Goal: Information Seeking & Learning: Learn about a topic

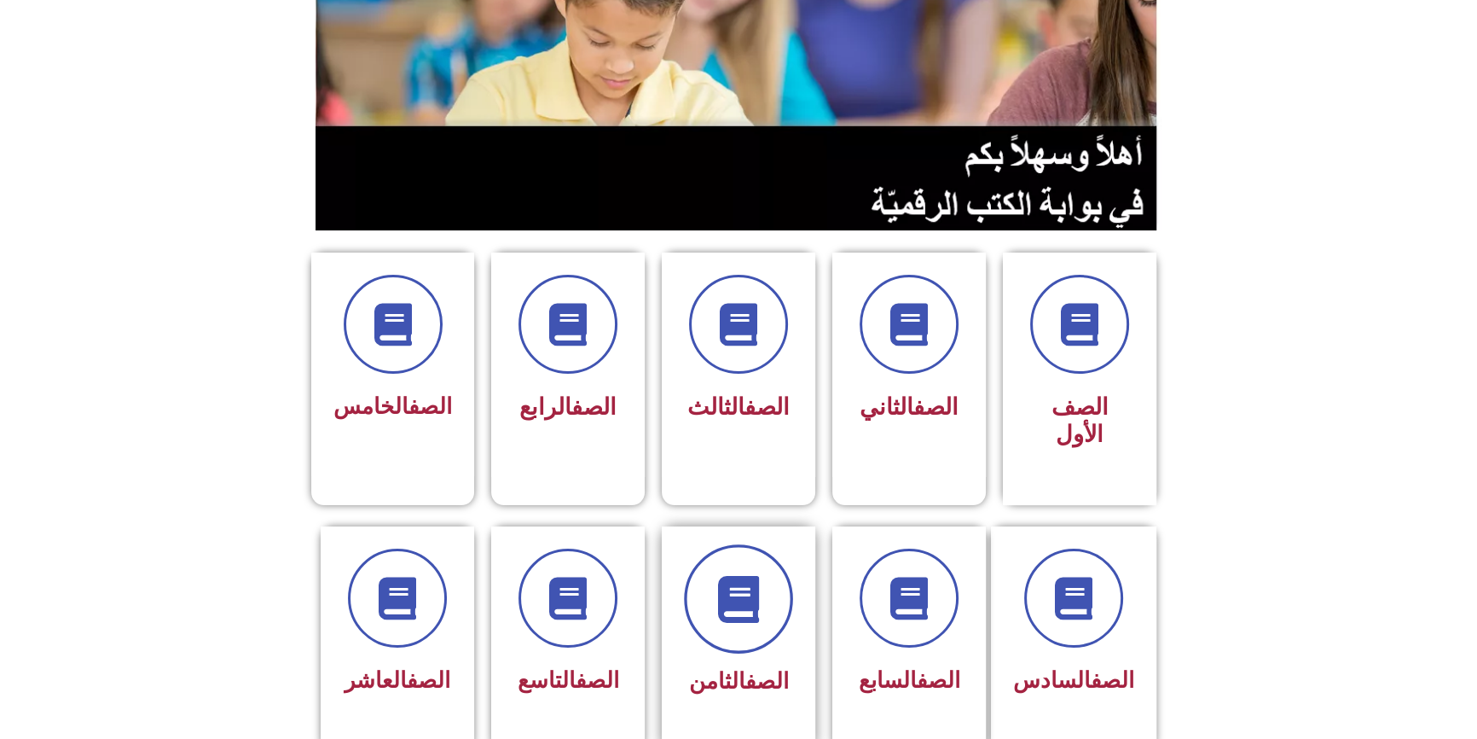
scroll to position [232, 0]
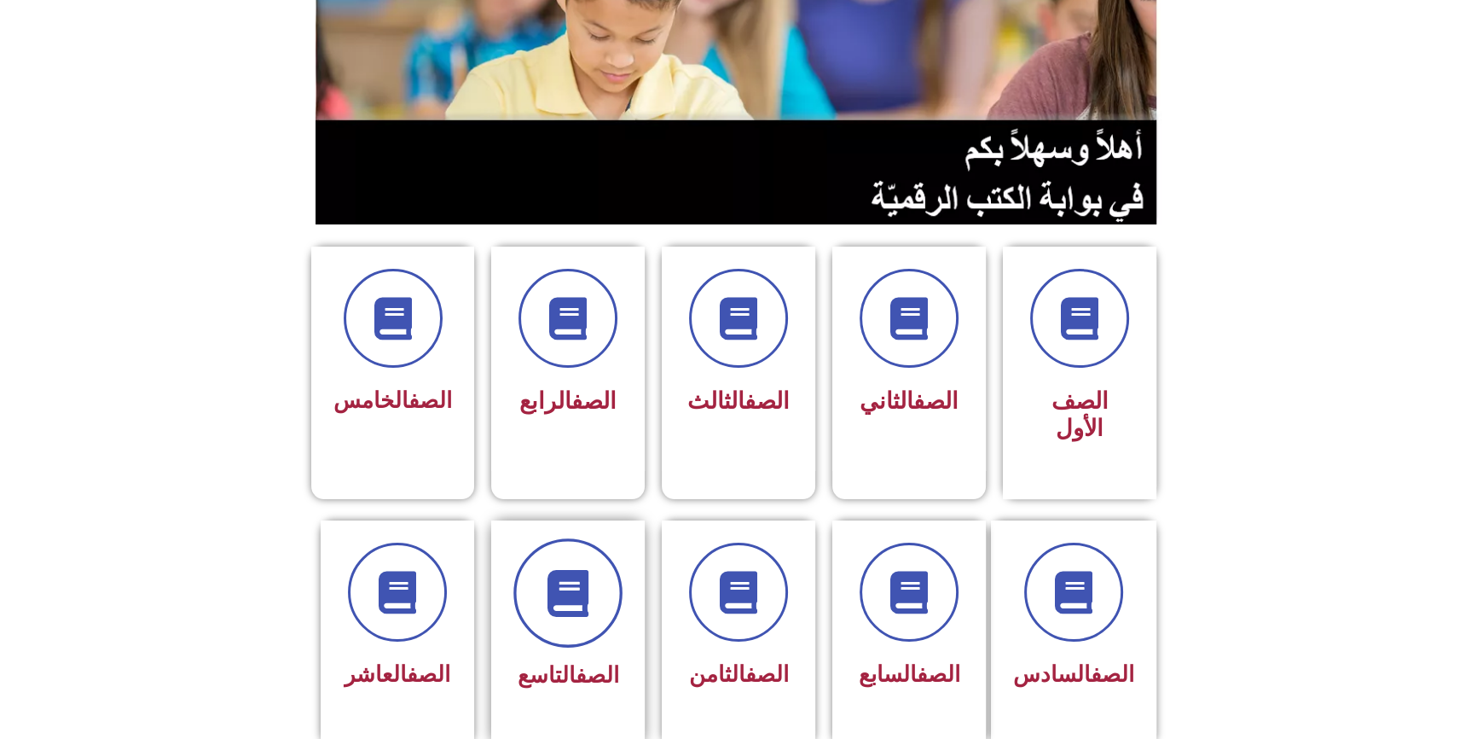
click at [606, 594] on span at bounding box center [567, 592] width 109 height 109
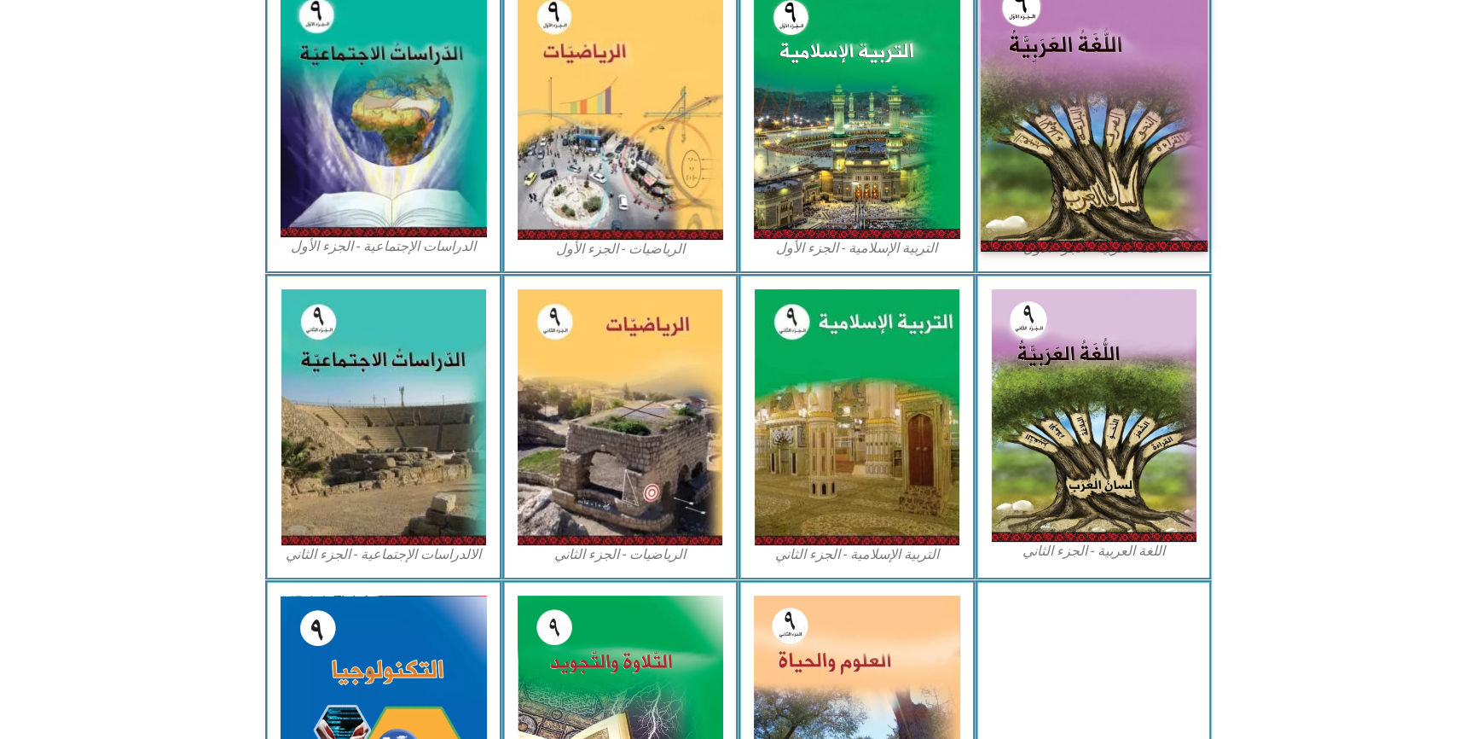
scroll to position [465, 0]
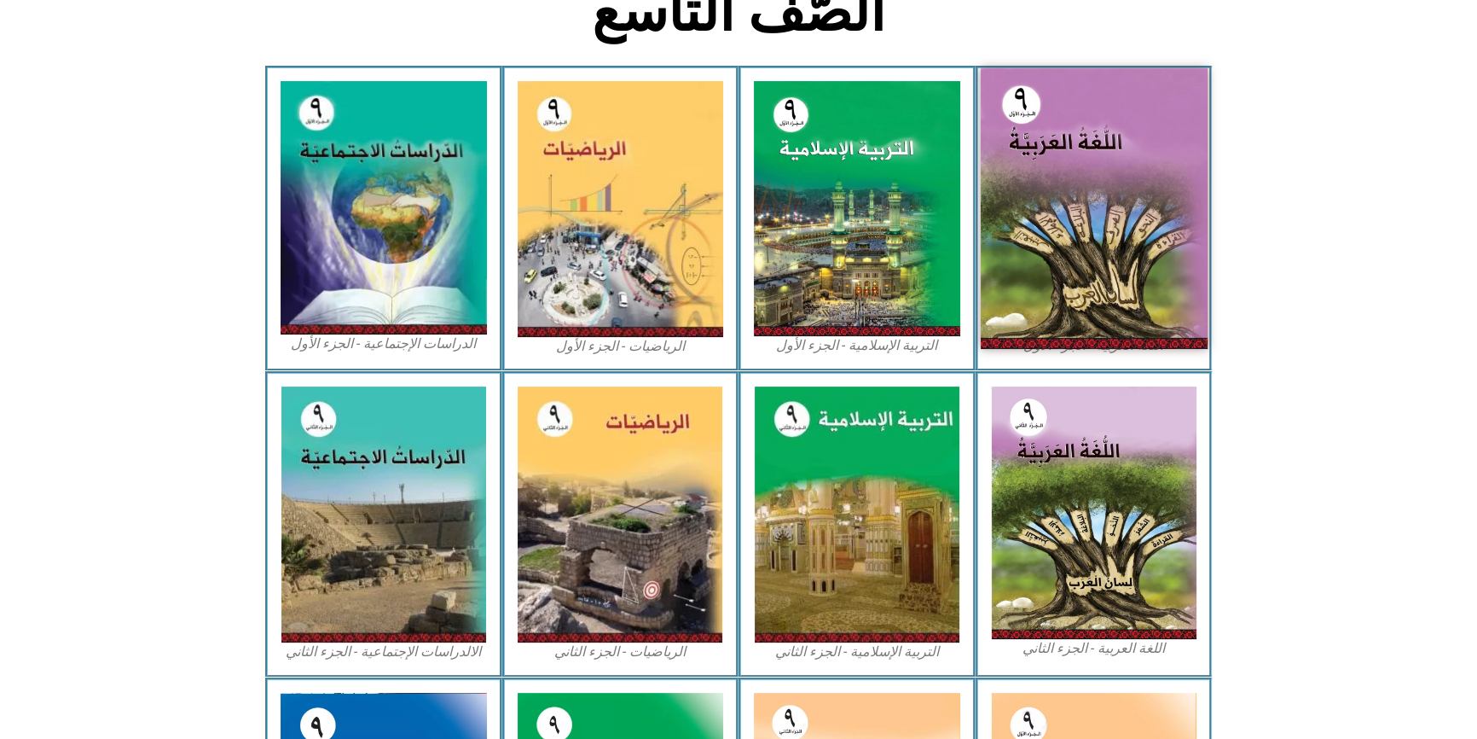
click at [1089, 274] on img at bounding box center [1093, 208] width 227 height 281
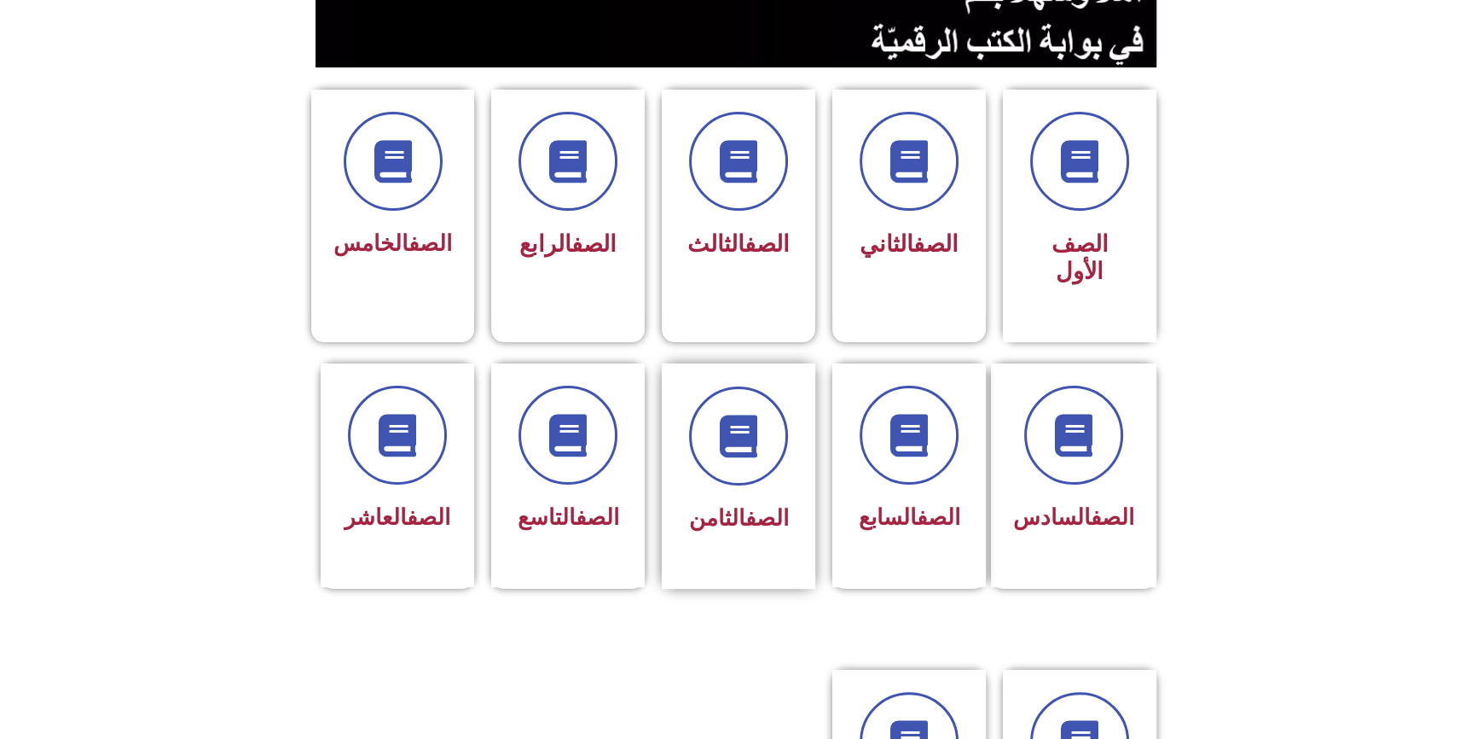
scroll to position [465, 0]
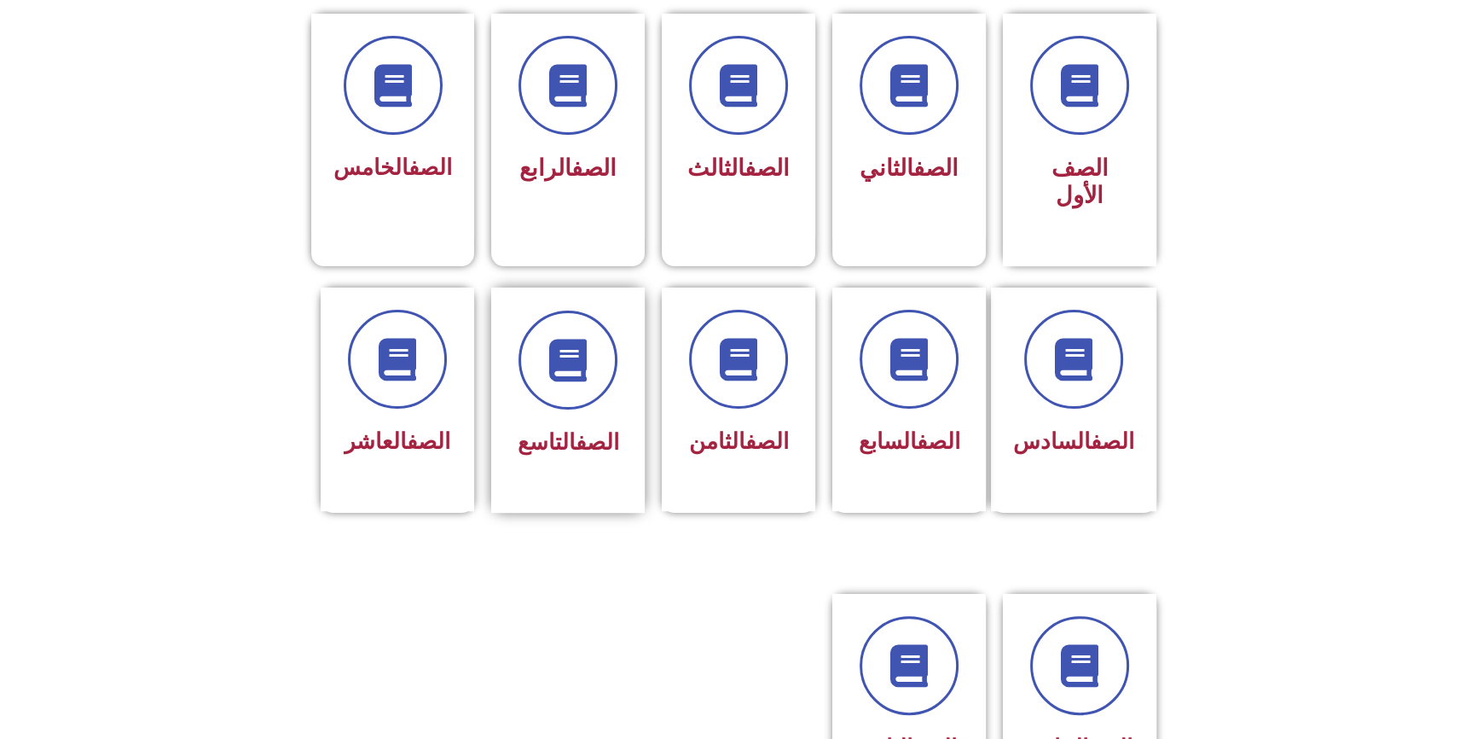
click at [585, 429] on link "الصف" at bounding box center [597, 442] width 43 height 26
click at [565, 336] on icon at bounding box center [568, 359] width 47 height 47
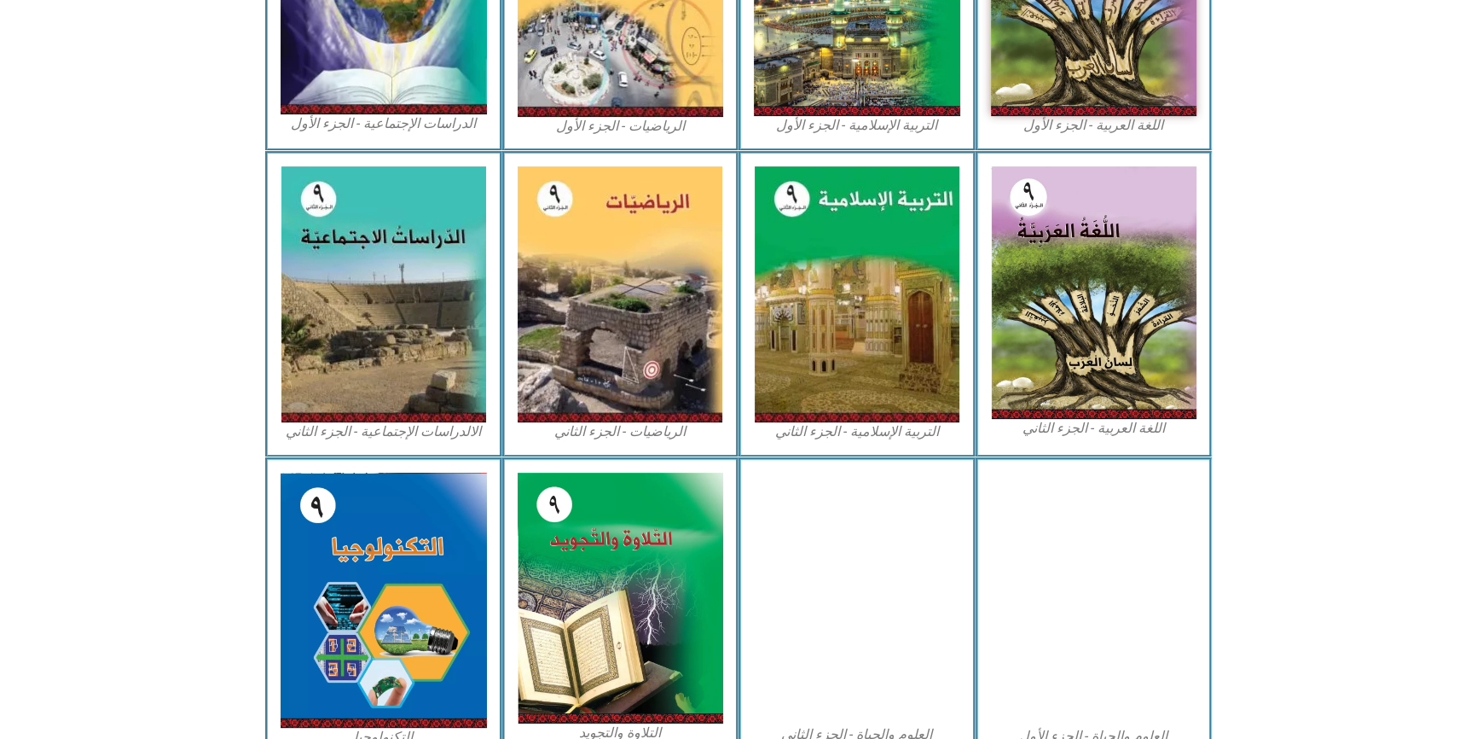
scroll to position [779, 0]
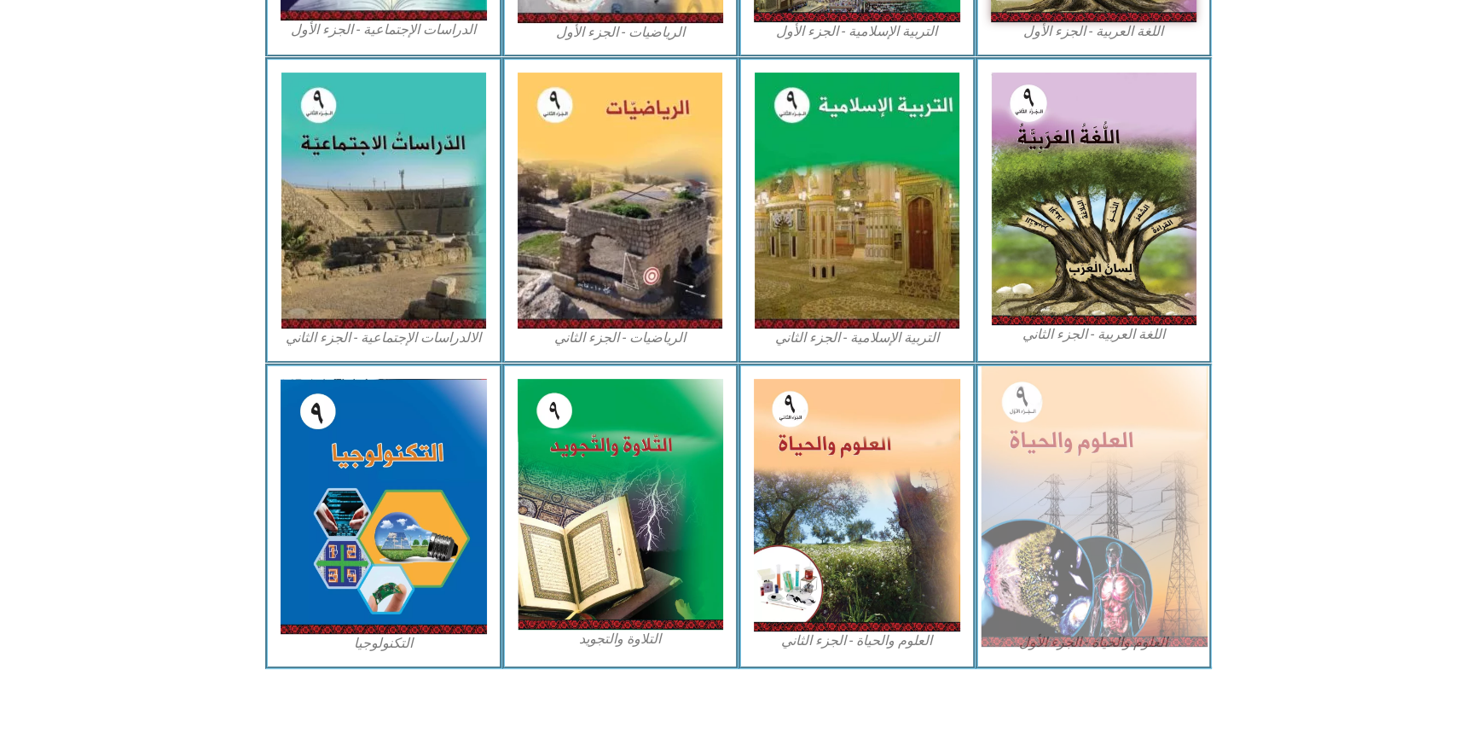
click at [1084, 491] on img at bounding box center [1093, 506] width 227 height 281
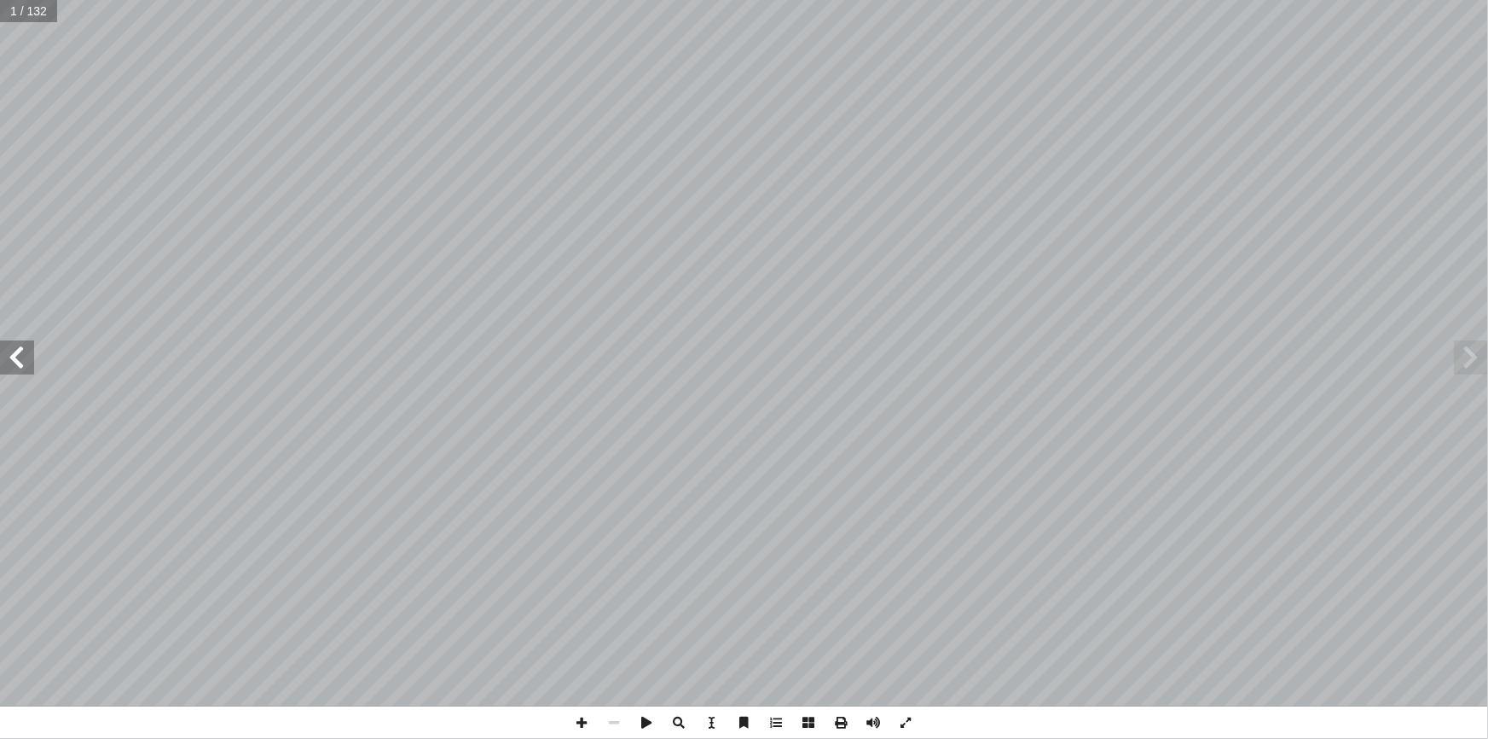
click at [3, 355] on span at bounding box center [17, 357] width 34 height 34
